Goal: Task Accomplishment & Management: Complete application form

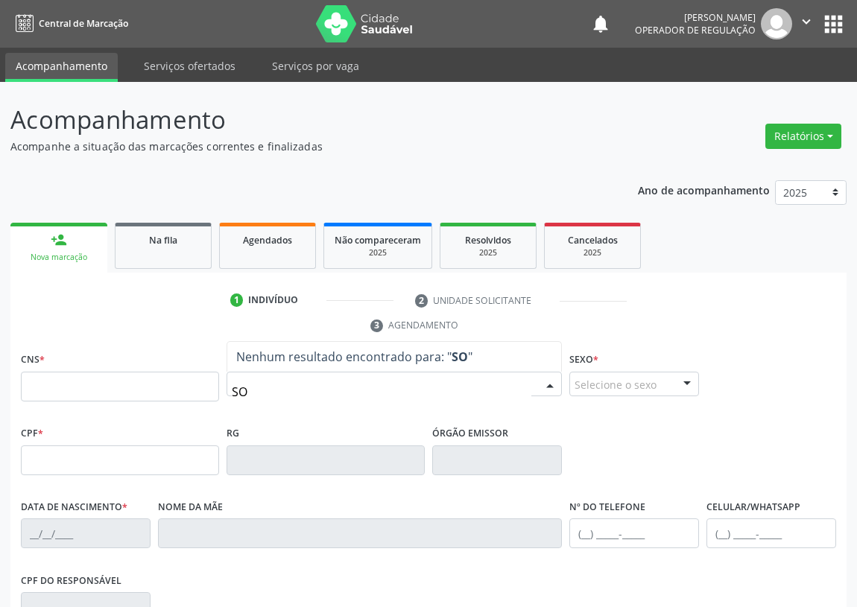
type input "S"
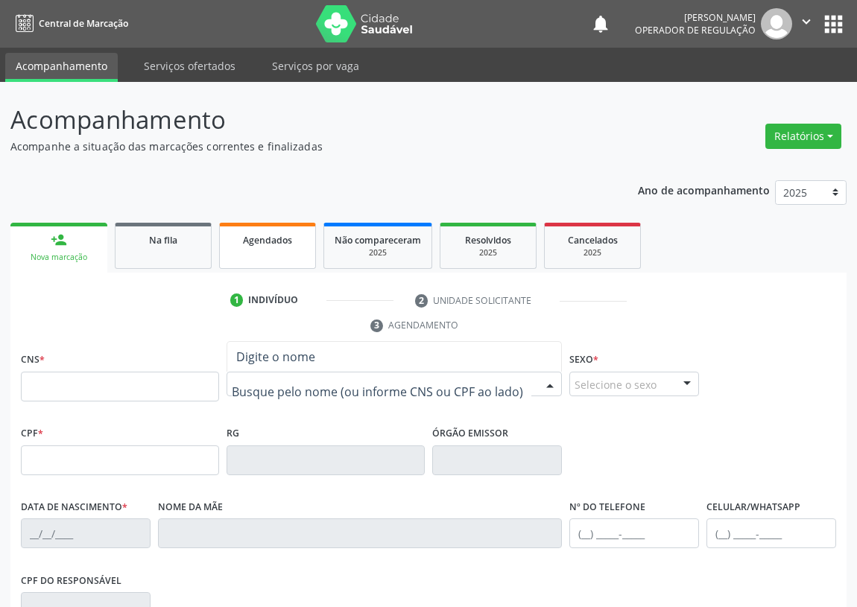
click at [252, 247] on link "Agendados" at bounding box center [267, 246] width 97 height 46
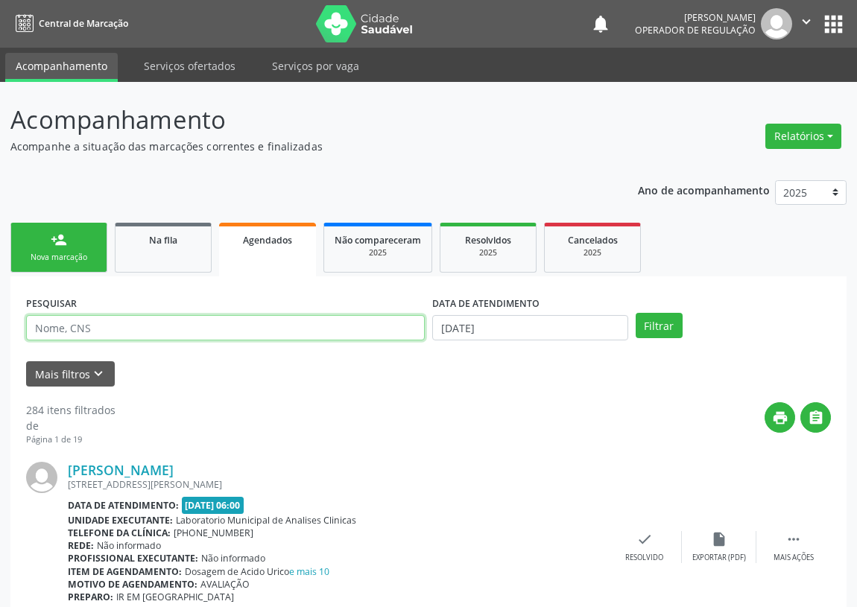
click at [69, 328] on input "text" at bounding box center [225, 327] width 399 height 25
type input "[PERSON_NAME]"
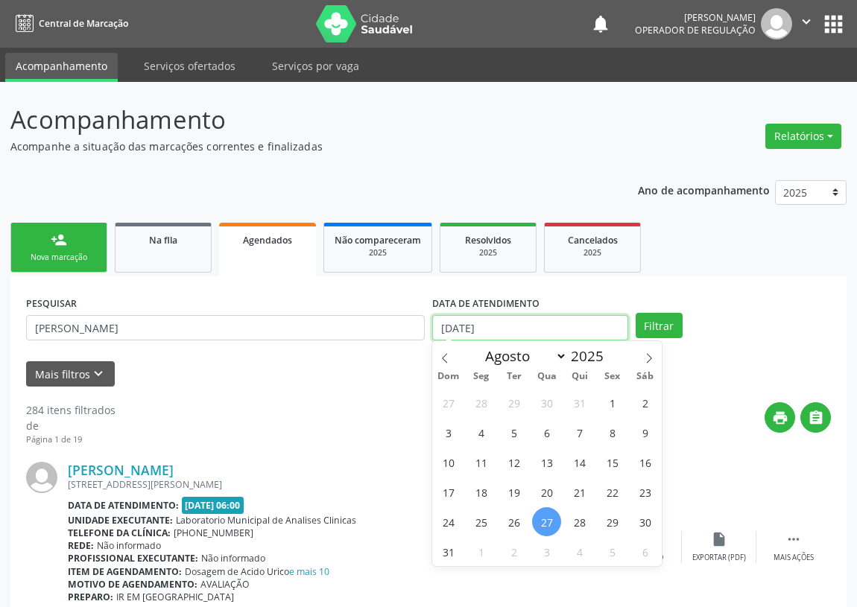
click at [501, 319] on input "[DATE]" at bounding box center [530, 327] width 196 height 25
click at [608, 462] on span "15" at bounding box center [612, 462] width 29 height 29
type input "[DATE]"
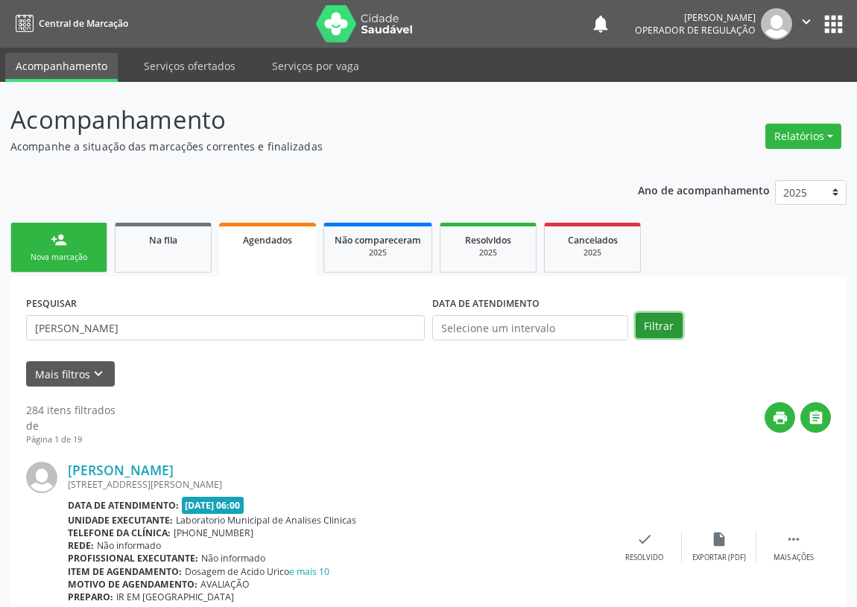
click at [662, 322] on button "Filtrar" at bounding box center [659, 325] width 47 height 25
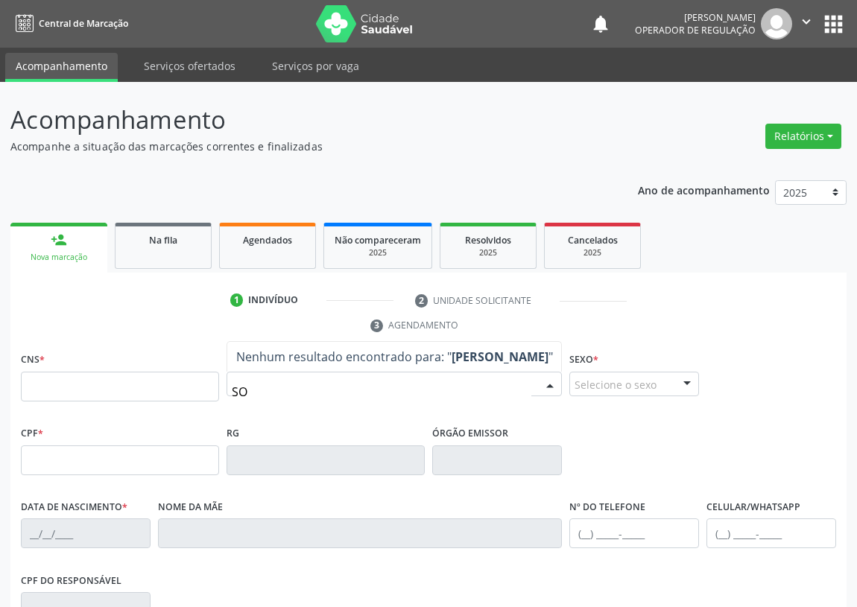
type input "S"
drag, startPoint x: 269, startPoint y: 389, endPoint x: 211, endPoint y: 384, distance: 58.3
click at [215, 386] on div "CNS * Nome * [PERSON_NAME] resultado encontrado para: " [PERSON_NAME] " Não há …" at bounding box center [428, 386] width 823 height 74
type input "[PERSON_NAME]"
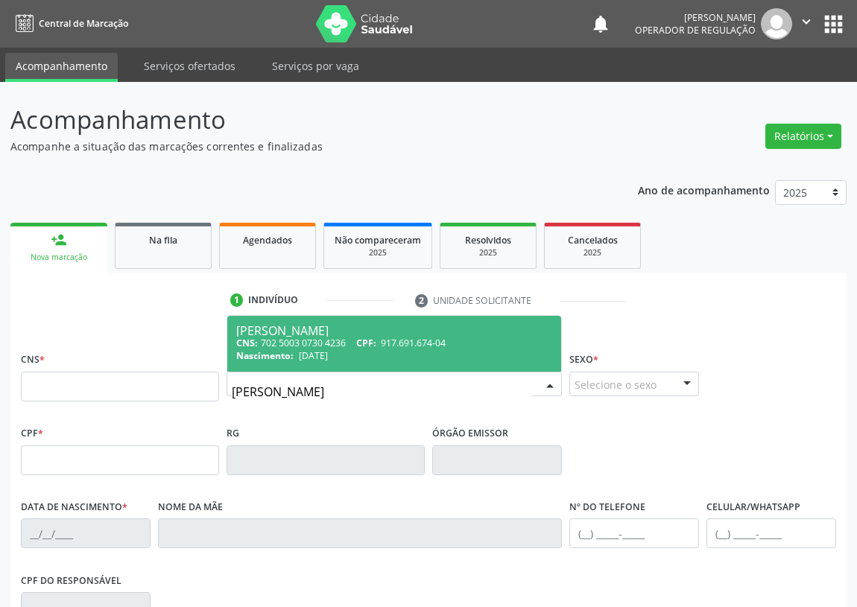
click at [337, 340] on div "CNS: 702 5003 0730 4236 CPF: 917.691.674-04" at bounding box center [394, 343] width 316 height 13
type input "702 5003 0730 4236"
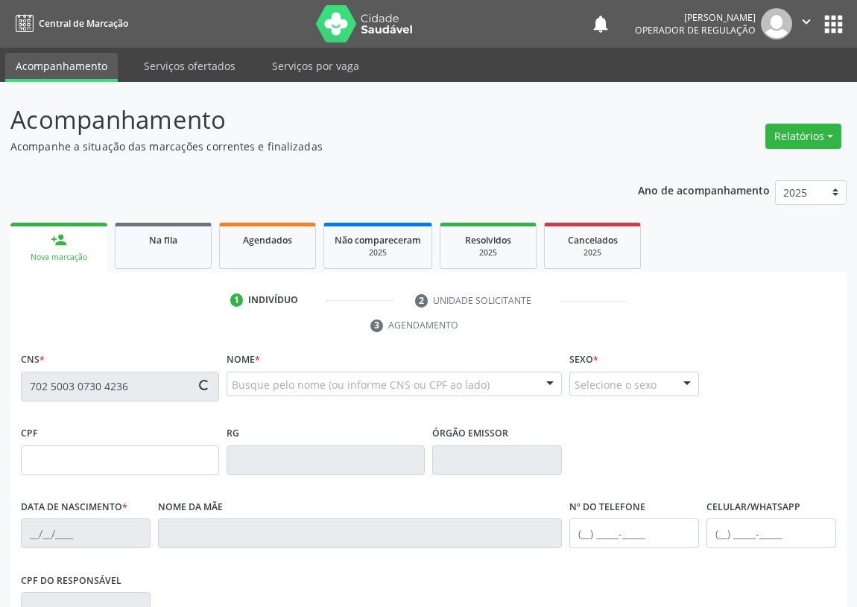
type input "917.691.674-04"
type input "[DATE]"
type input "Eudete [PERSON_NAME]"
type input "[PHONE_NUMBER]"
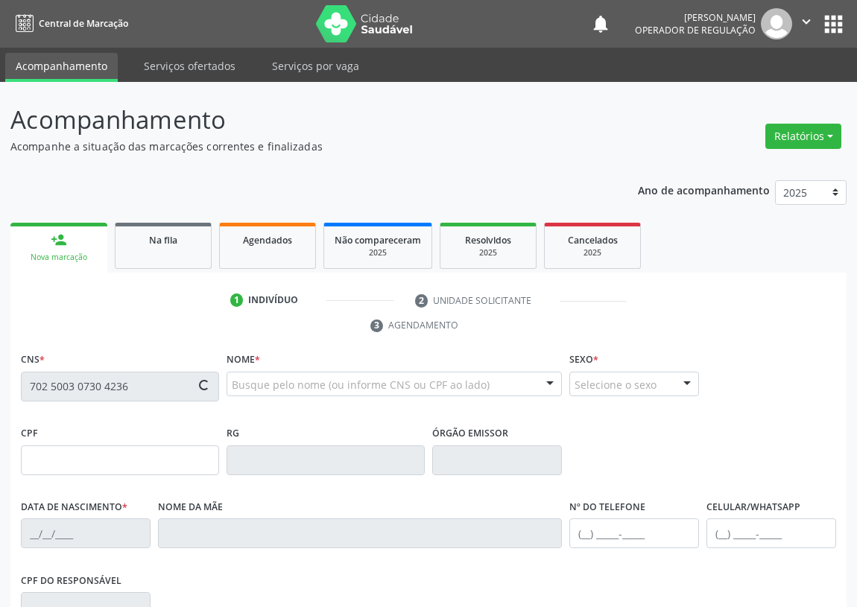
type input "87"
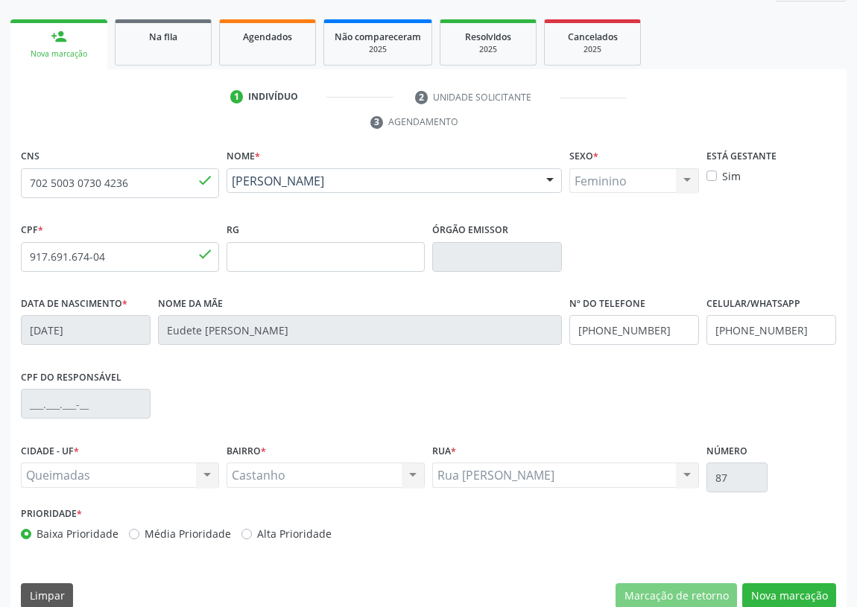
scroll to position [224, 0]
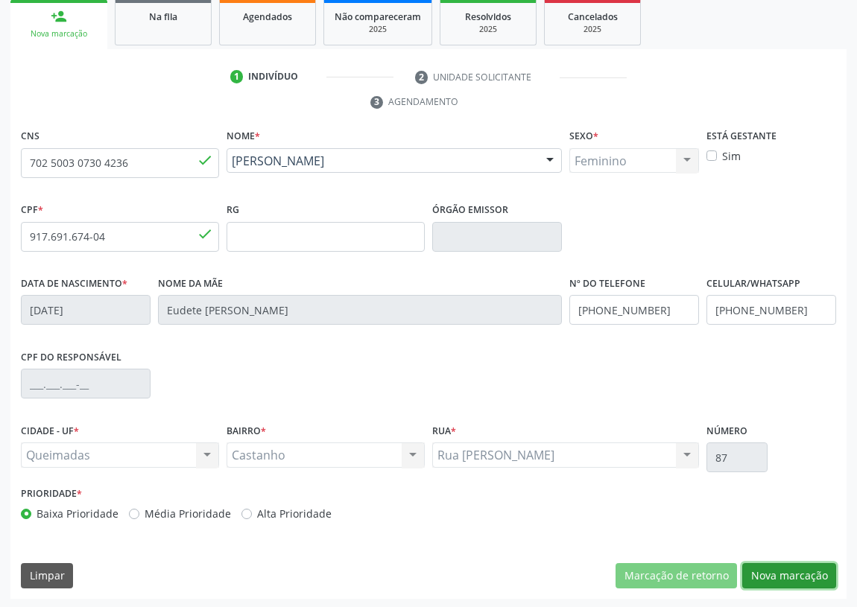
drag, startPoint x: 800, startPoint y: 573, endPoint x: 498, endPoint y: 522, distance: 306.7
click at [799, 572] on button "Nova marcação" at bounding box center [789, 575] width 94 height 25
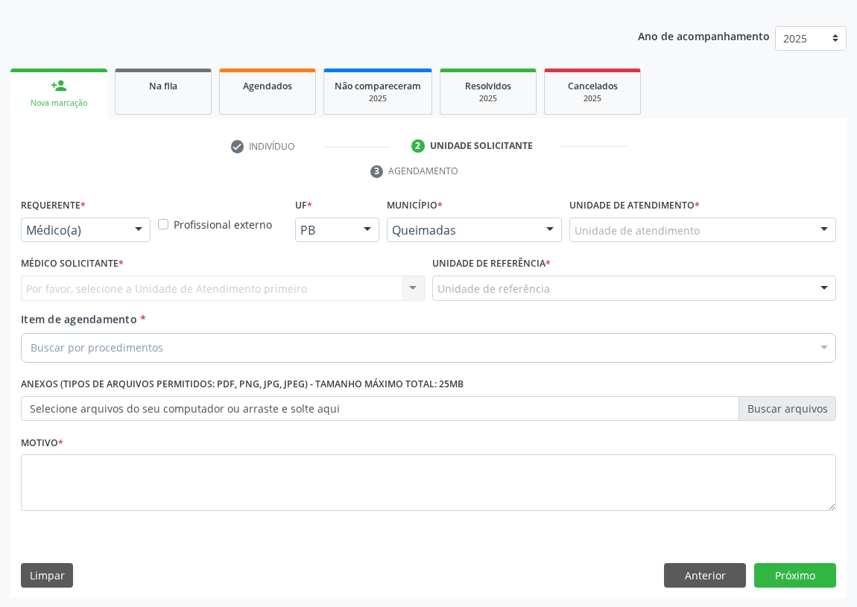
click at [139, 226] on div at bounding box center [138, 230] width 22 height 25
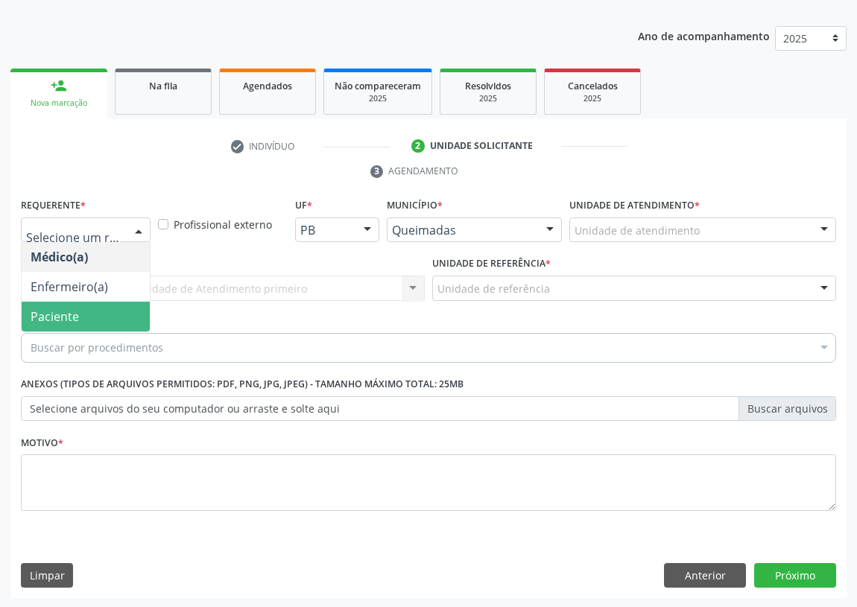
drag, startPoint x: 126, startPoint y: 311, endPoint x: 288, endPoint y: 278, distance: 165.7
click at [127, 308] on span "Paciente" at bounding box center [86, 317] width 128 height 30
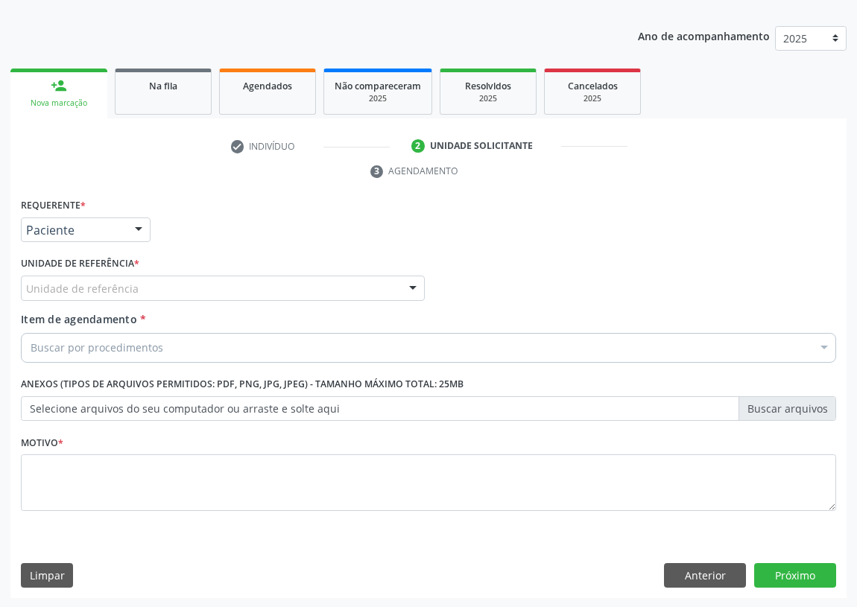
click at [404, 282] on div at bounding box center [413, 288] width 22 height 25
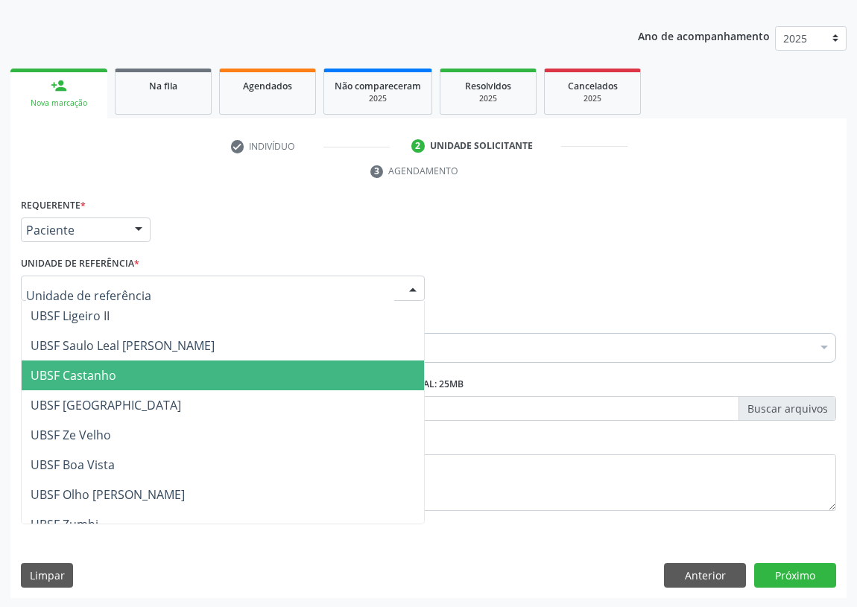
click at [99, 377] on span "UBSF Castanho" at bounding box center [74, 375] width 86 height 16
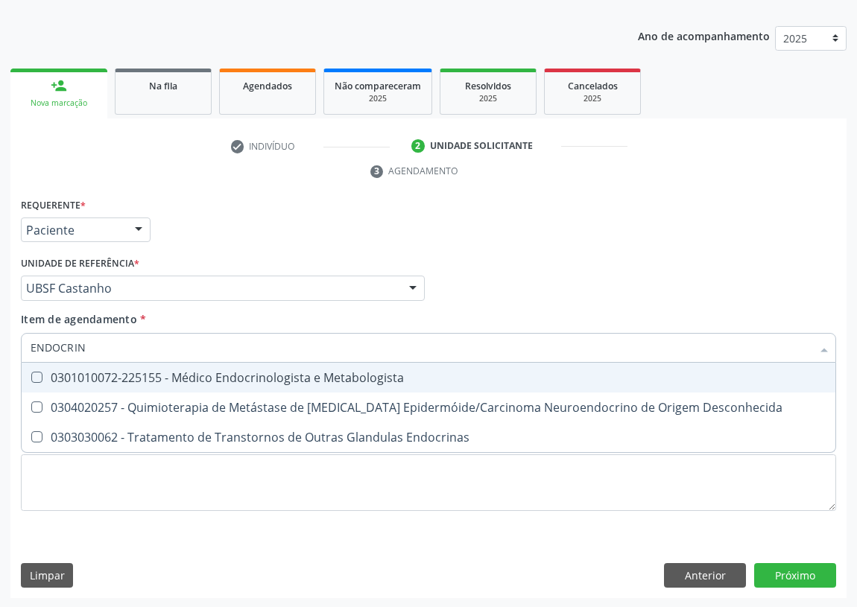
type input "ENDOCRINO"
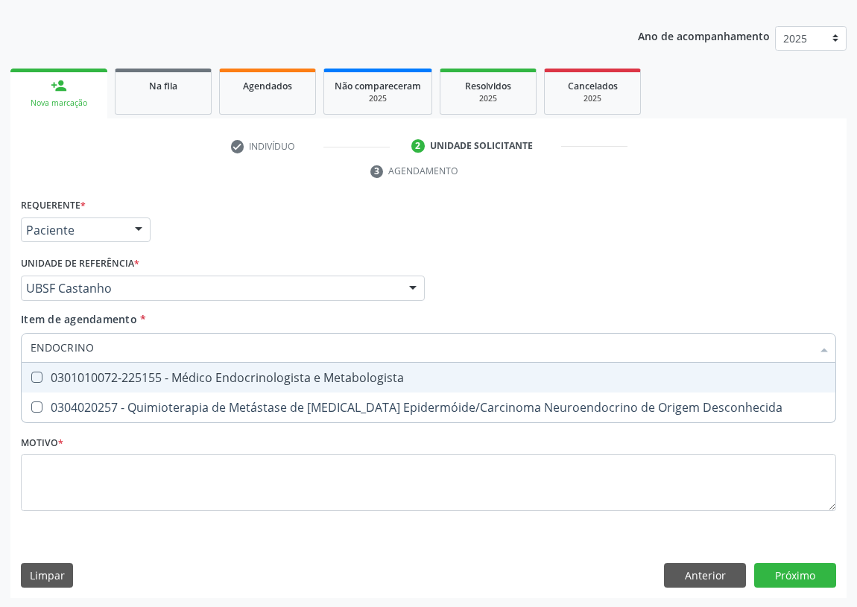
click at [37, 375] on Metabologista at bounding box center [36, 377] width 11 height 11
click at [31, 375] on Metabologista "checkbox" at bounding box center [27, 378] width 10 height 10
checkbox Metabologista "true"
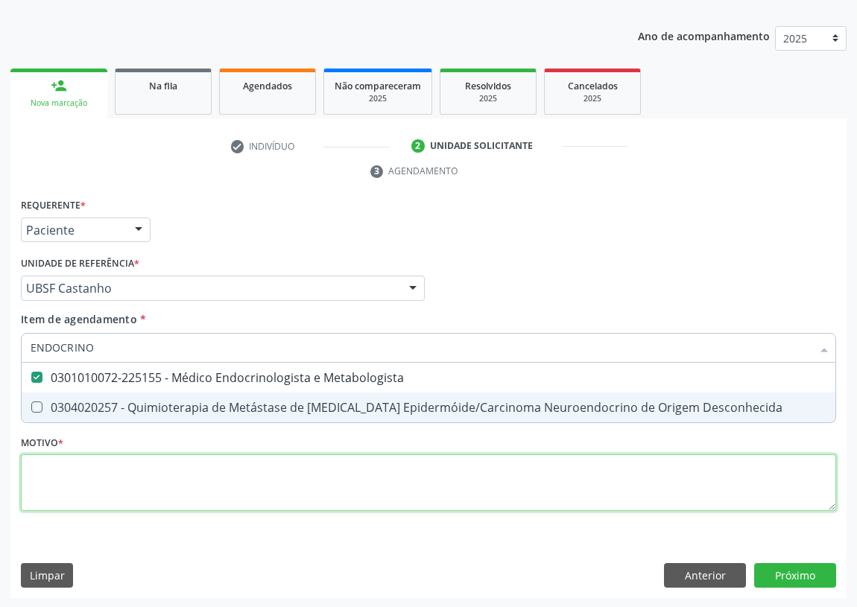
click at [51, 457] on div "Requerente * Paciente Médico(a) Enfermeiro(a) Paciente Nenhum resultado encontr…" at bounding box center [428, 362] width 815 height 337
checkbox Desconhecida "true"
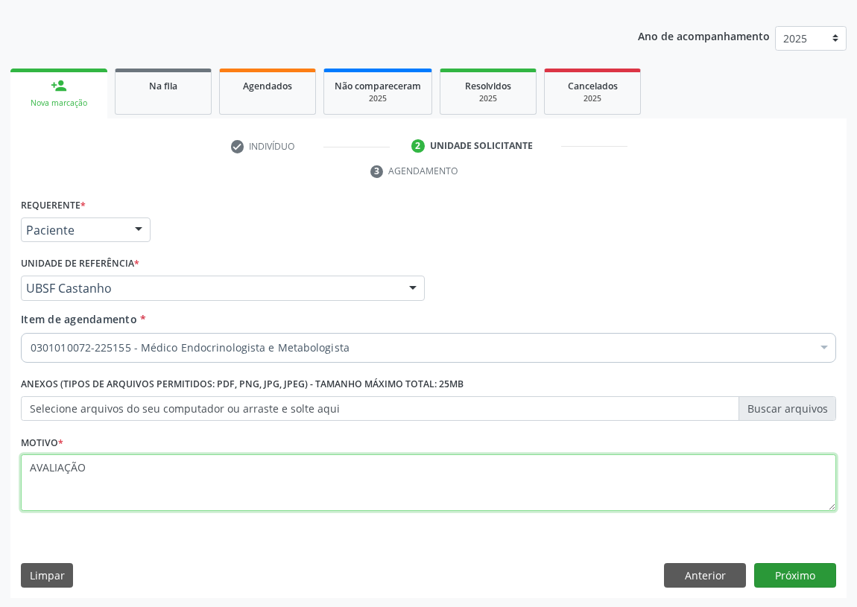
type textarea "AVALIAÇÃO"
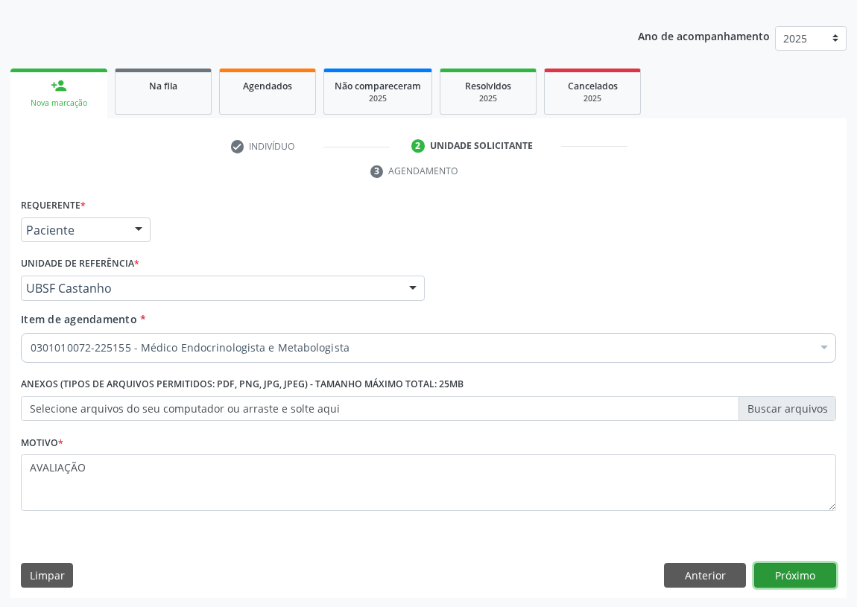
click at [782, 576] on button "Próximo" at bounding box center [795, 575] width 82 height 25
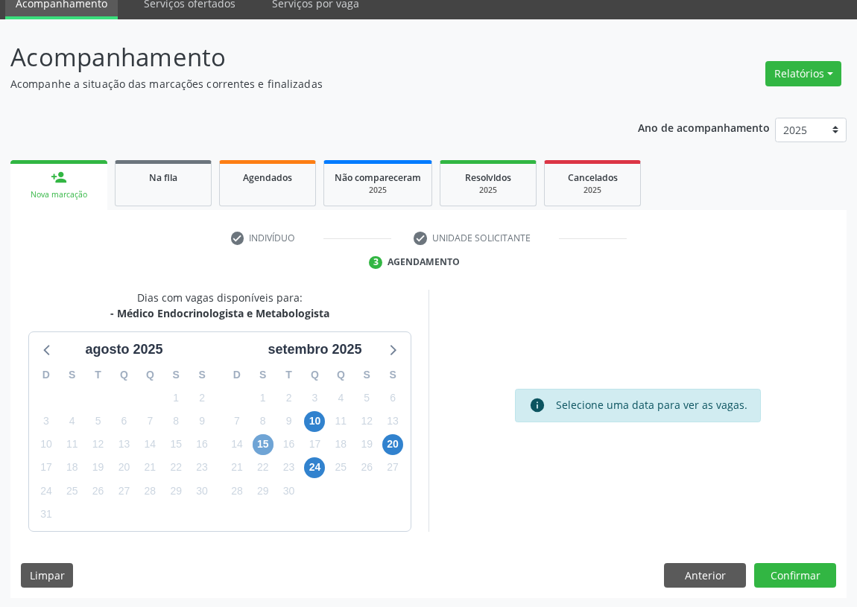
click at [263, 440] on span "15" at bounding box center [263, 444] width 21 height 21
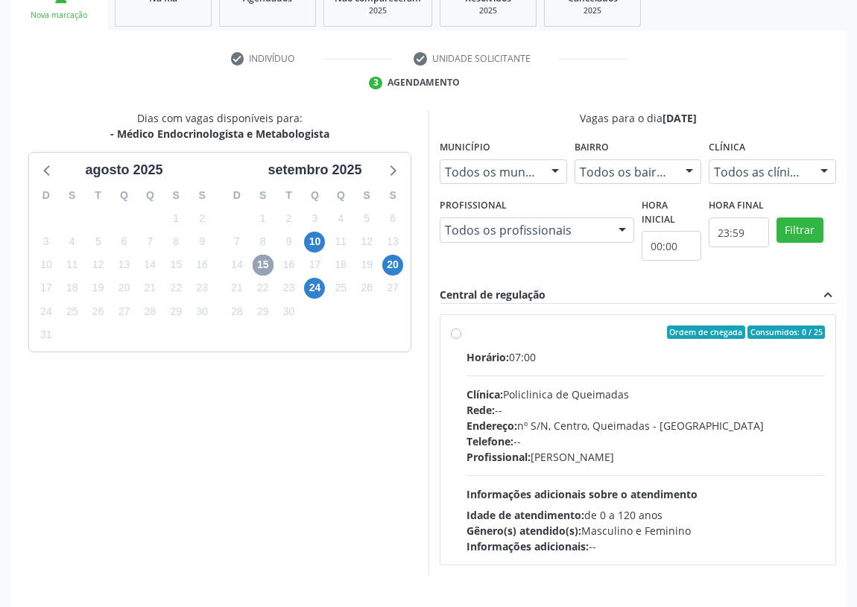
scroll to position [218, 0]
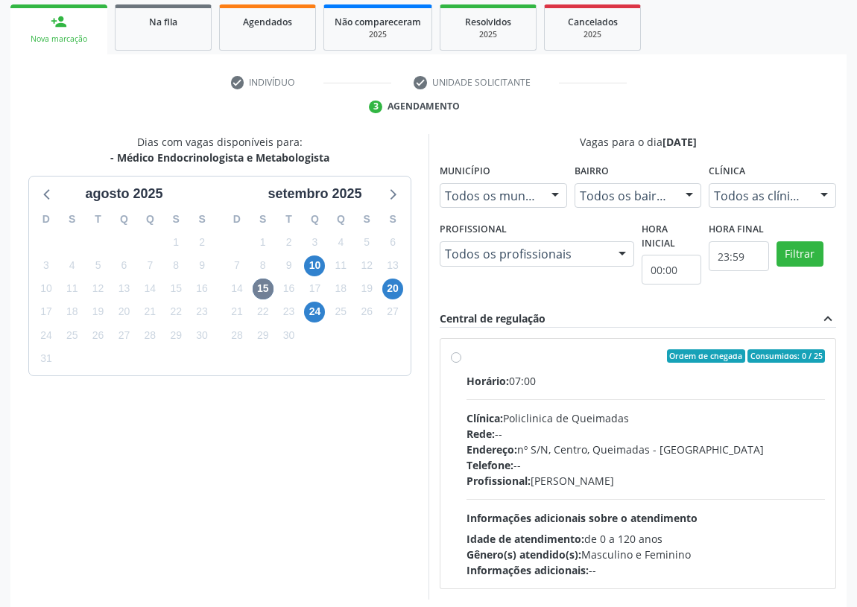
click at [466, 356] on label "Ordem de chegada Consumidos: 0 / 25 Horário: 07:00 Clínica: Policlinica de Quei…" at bounding box center [645, 463] width 358 height 229
click at [454, 356] on input "Ordem de chegada Consumidos: 0 / 25 Horário: 07:00 Clínica: Policlinica de Quei…" at bounding box center [456, 355] width 10 height 13
radio input "true"
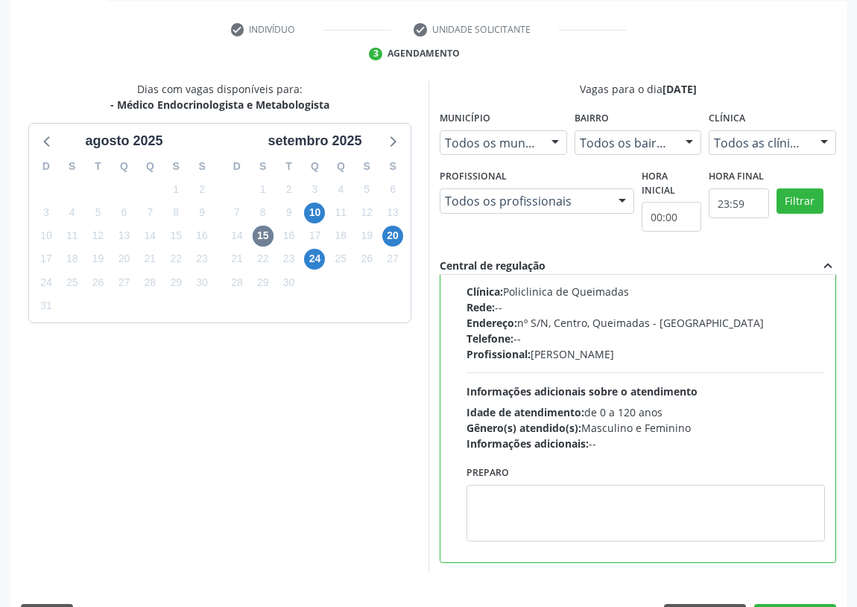
scroll to position [313, 0]
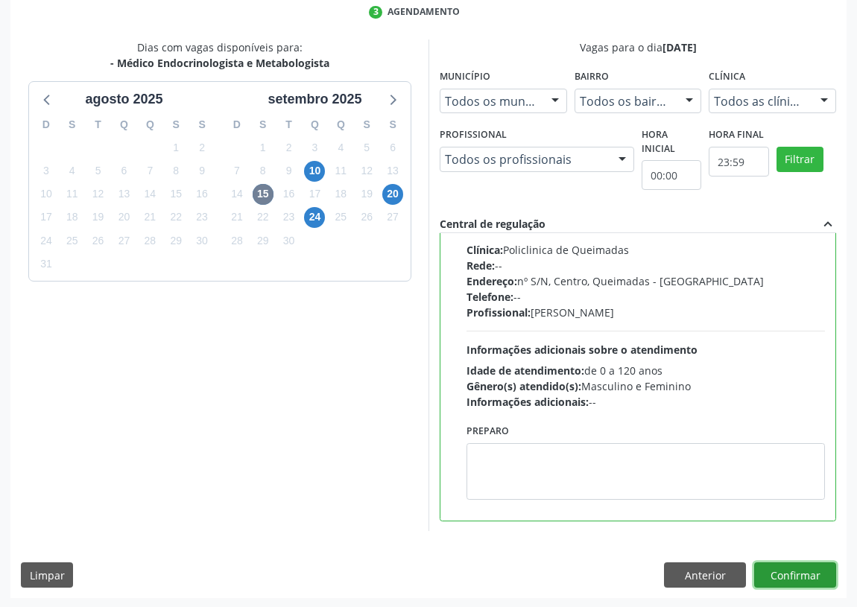
click at [799, 573] on button "Confirmar" at bounding box center [795, 574] width 82 height 25
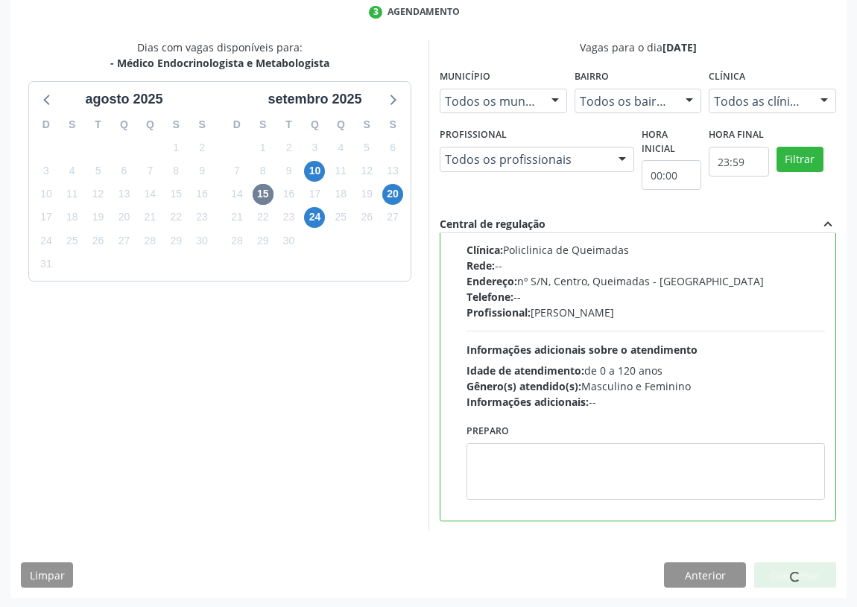
scroll to position [0, 0]
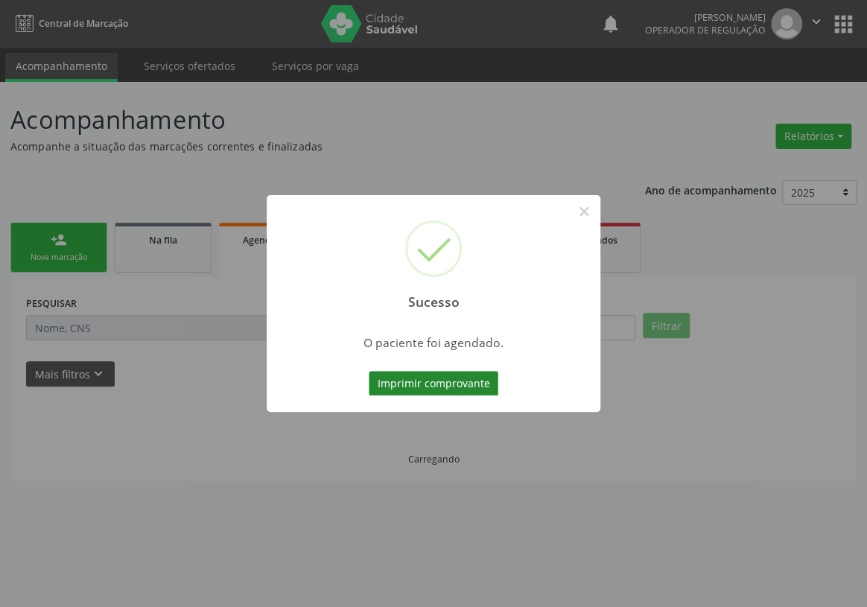
click at [400, 387] on button "Imprimir comprovante" at bounding box center [434, 383] width 130 height 25
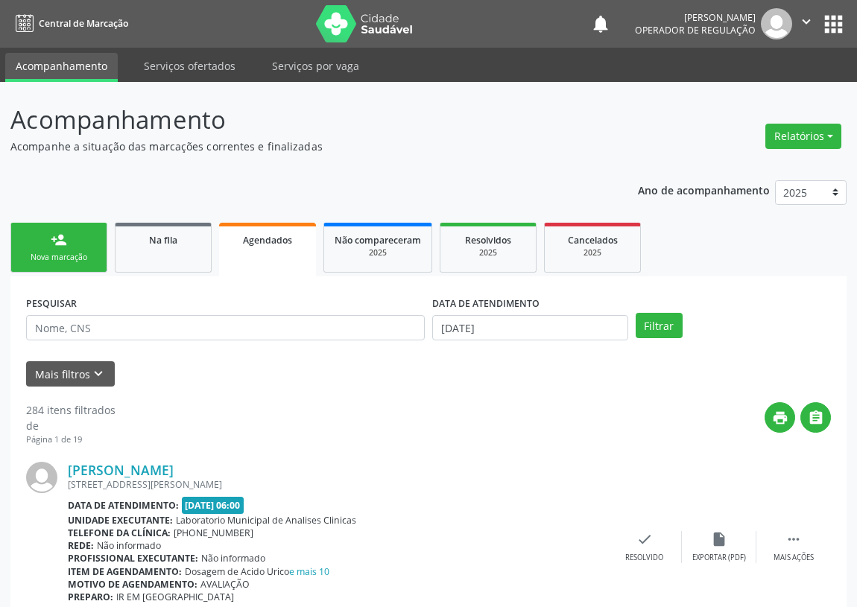
click at [44, 242] on link "person_add Nova marcação" at bounding box center [58, 248] width 97 height 50
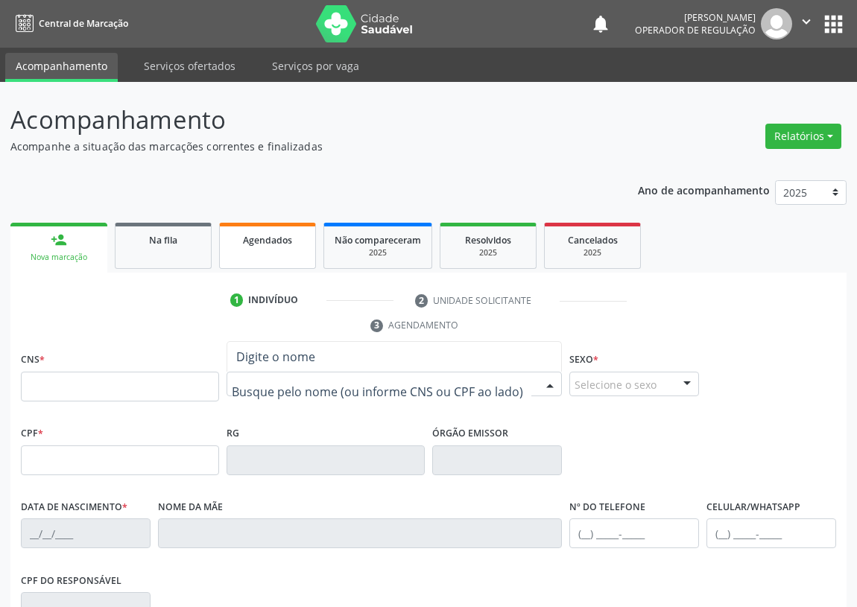
click at [282, 230] on link "Agendados" at bounding box center [267, 246] width 97 height 46
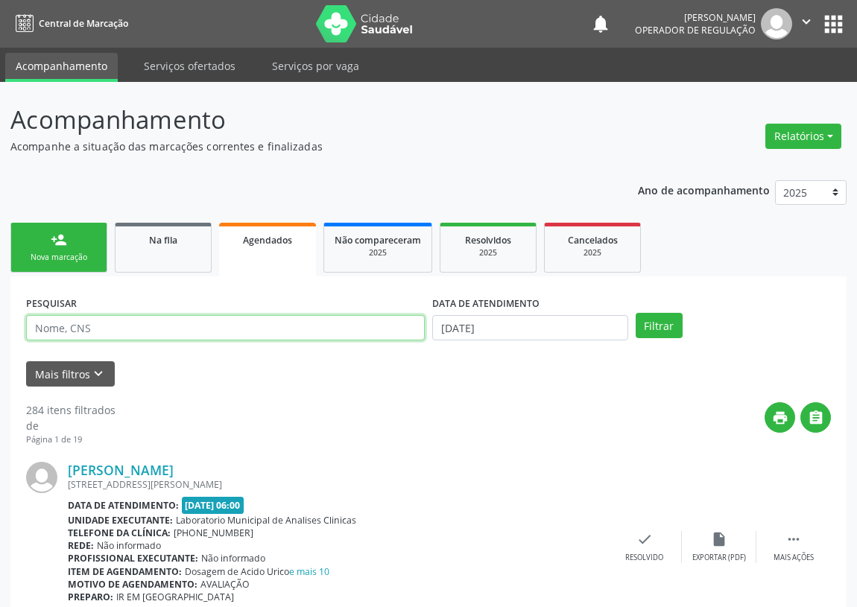
click at [49, 330] on input "text" at bounding box center [225, 327] width 399 height 25
type input "[PERSON_NAME]"
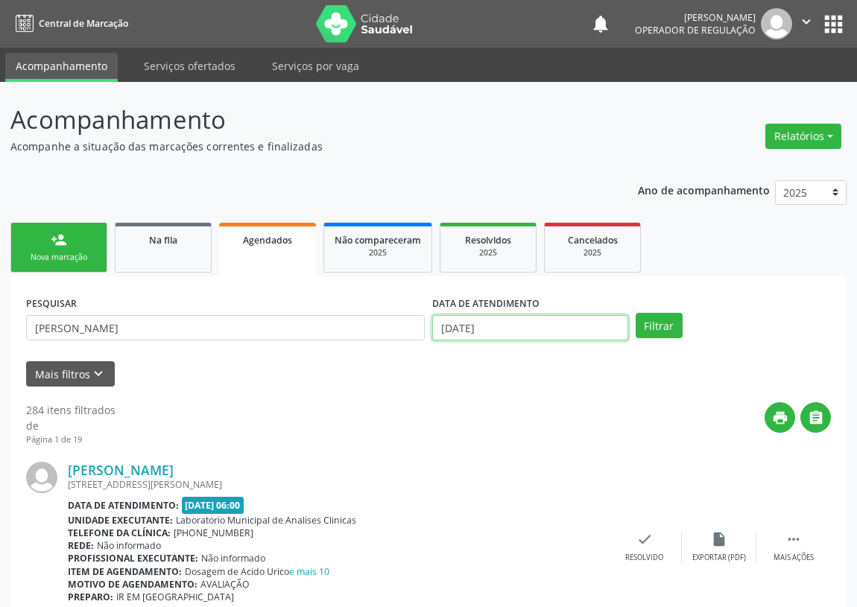
click at [514, 327] on input "[DATE]" at bounding box center [530, 327] width 196 height 25
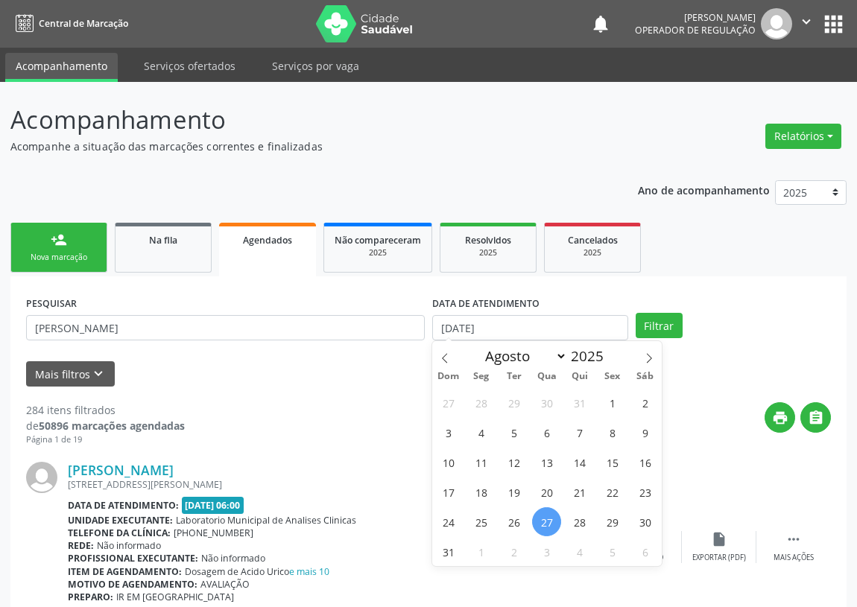
click at [331, 374] on div "Mais filtros keyboard_arrow_down" at bounding box center [428, 374] width 812 height 26
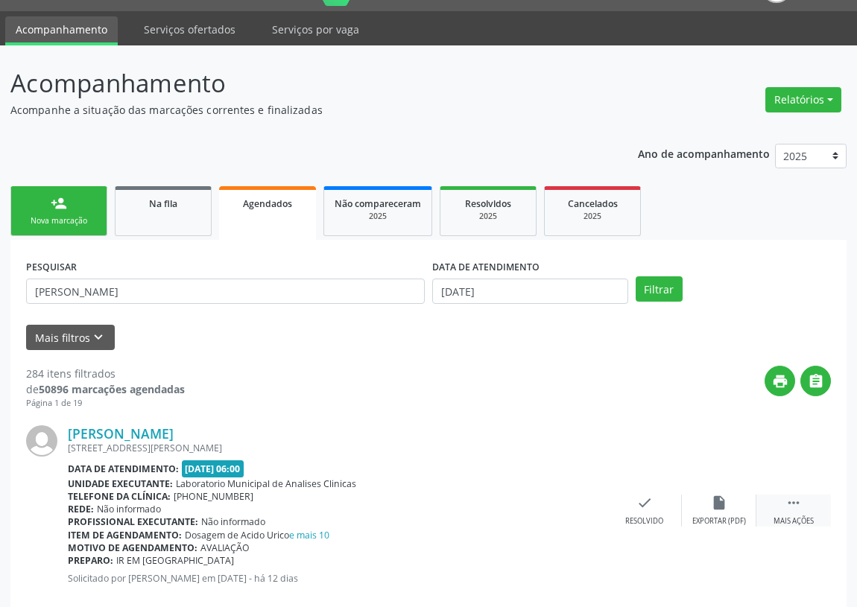
scroll to position [135, 0]
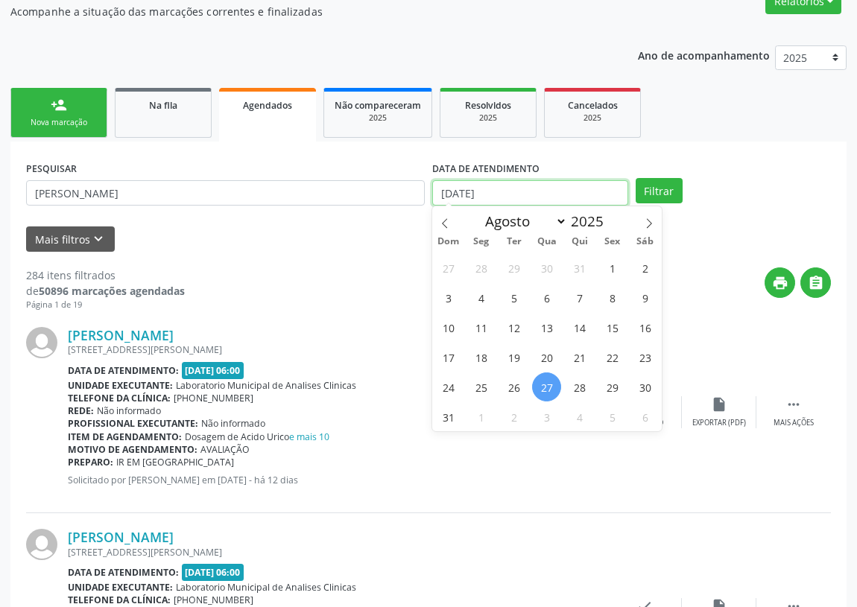
click at [467, 186] on input "[DATE]" at bounding box center [530, 192] width 196 height 25
click at [612, 329] on span "15" at bounding box center [612, 327] width 29 height 29
type input "[DATE]"
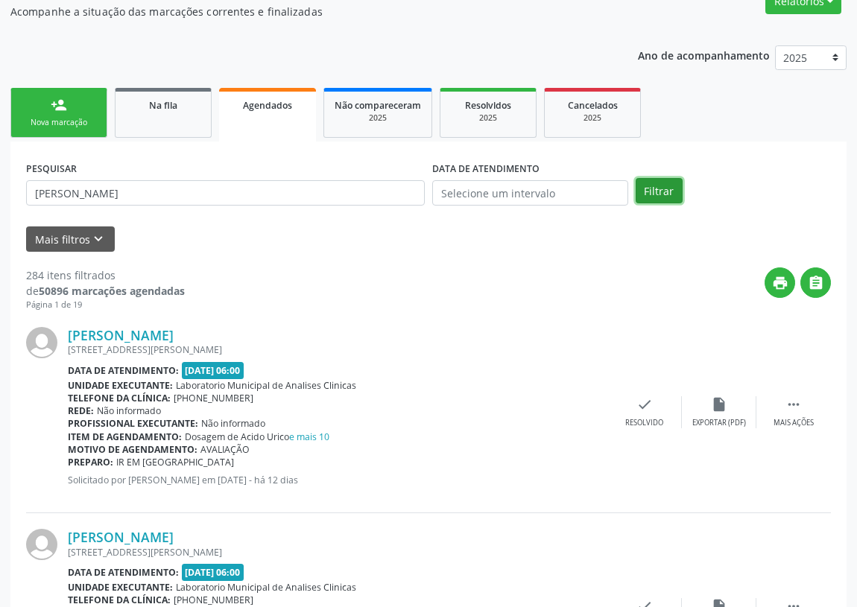
click at [657, 188] on button "Filtrar" at bounding box center [659, 190] width 47 height 25
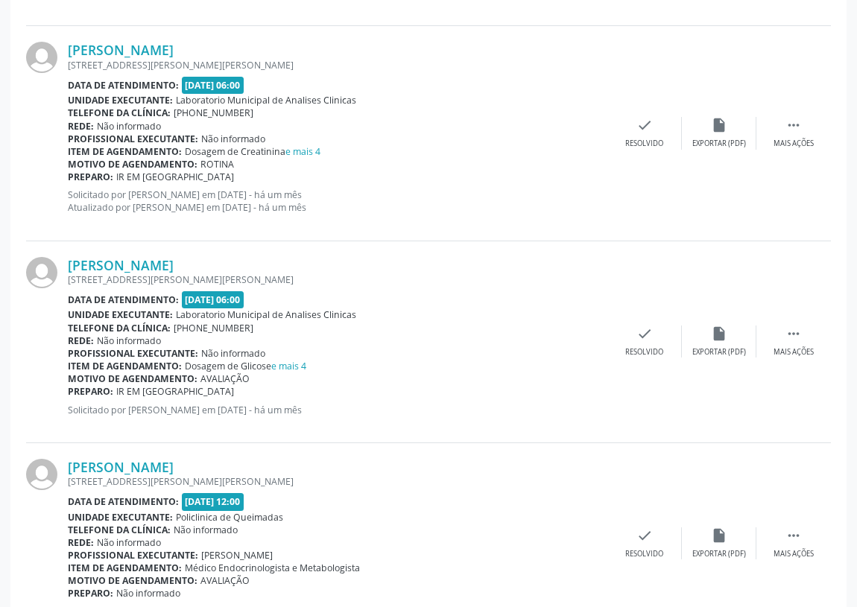
scroll to position [1087, 0]
